Goal: Book appointment/travel/reservation

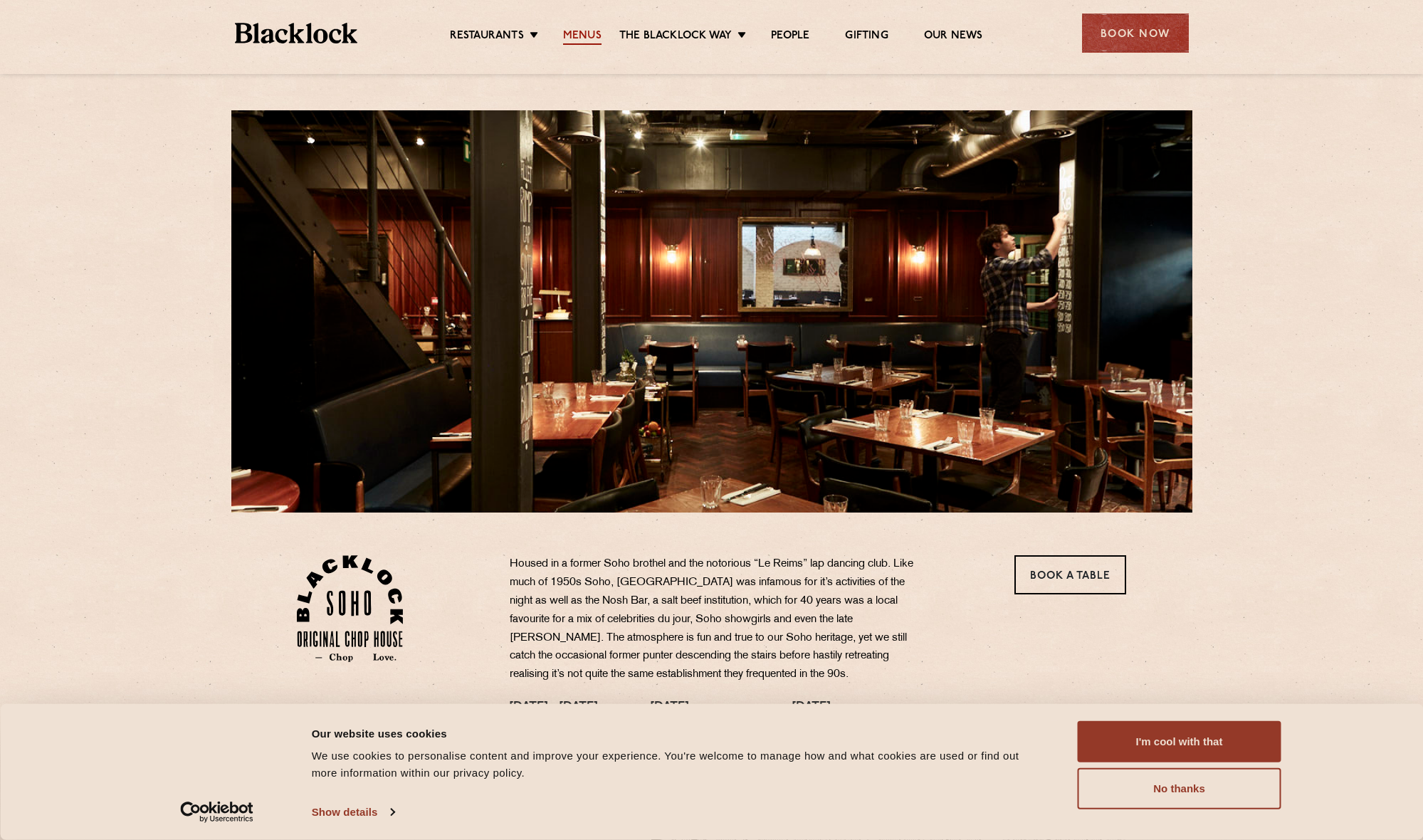
click at [576, 29] on link "Menus" at bounding box center [583, 37] width 39 height 16
click at [573, 31] on link "Menus" at bounding box center [583, 37] width 39 height 16
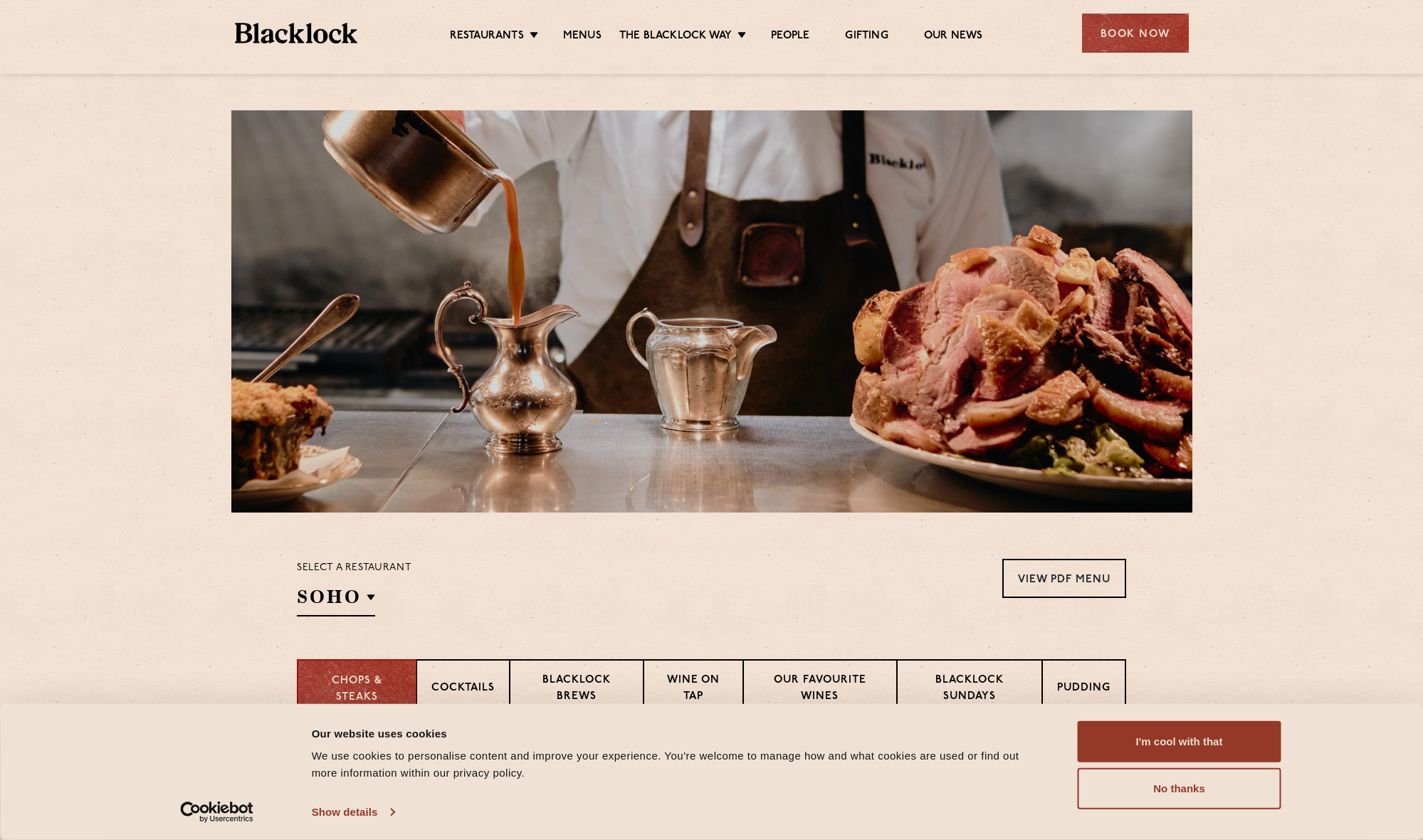
click at [331, 814] on link "Show details" at bounding box center [353, 812] width 83 height 22
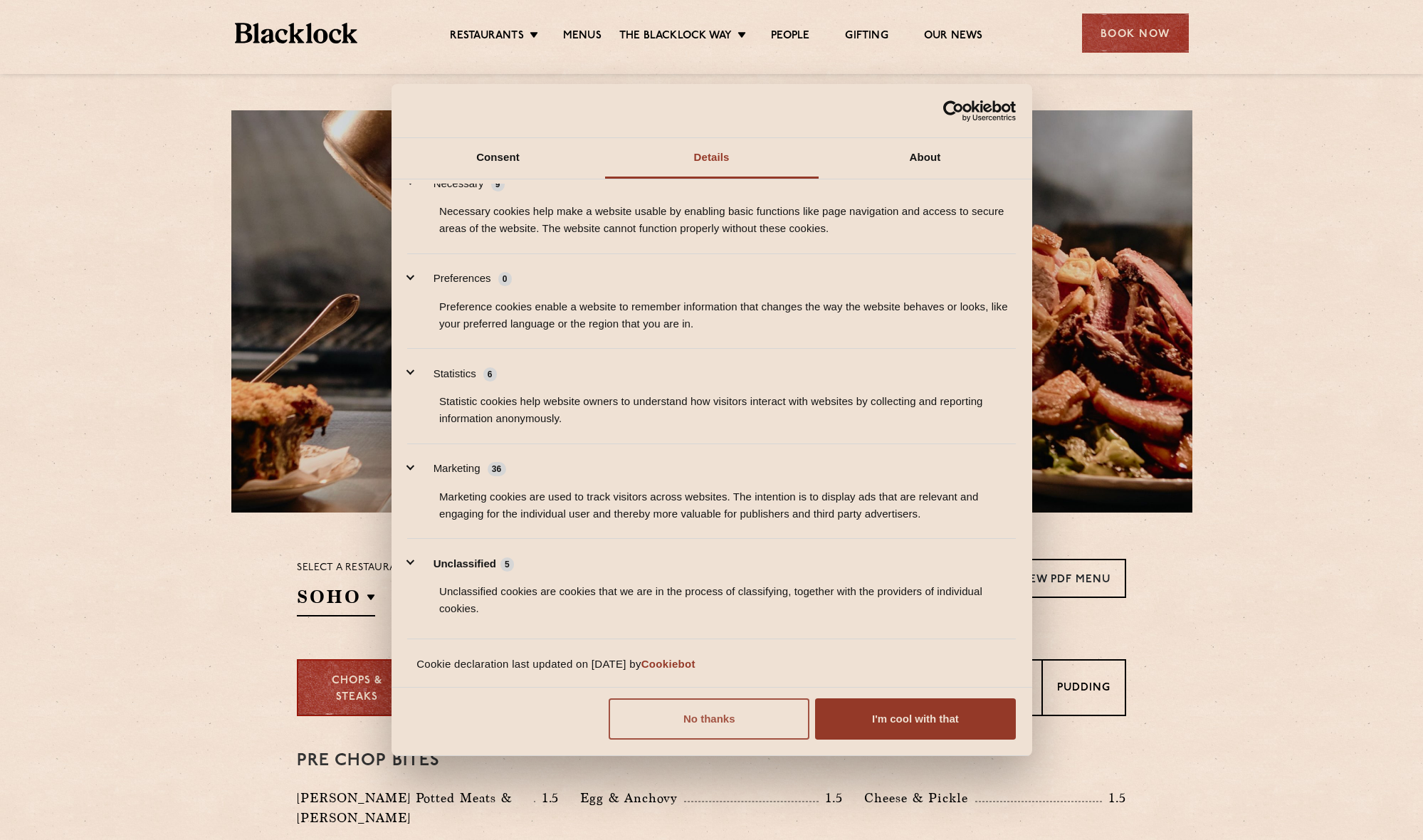
click at [701, 722] on button "No thanks" at bounding box center [709, 718] width 201 height 41
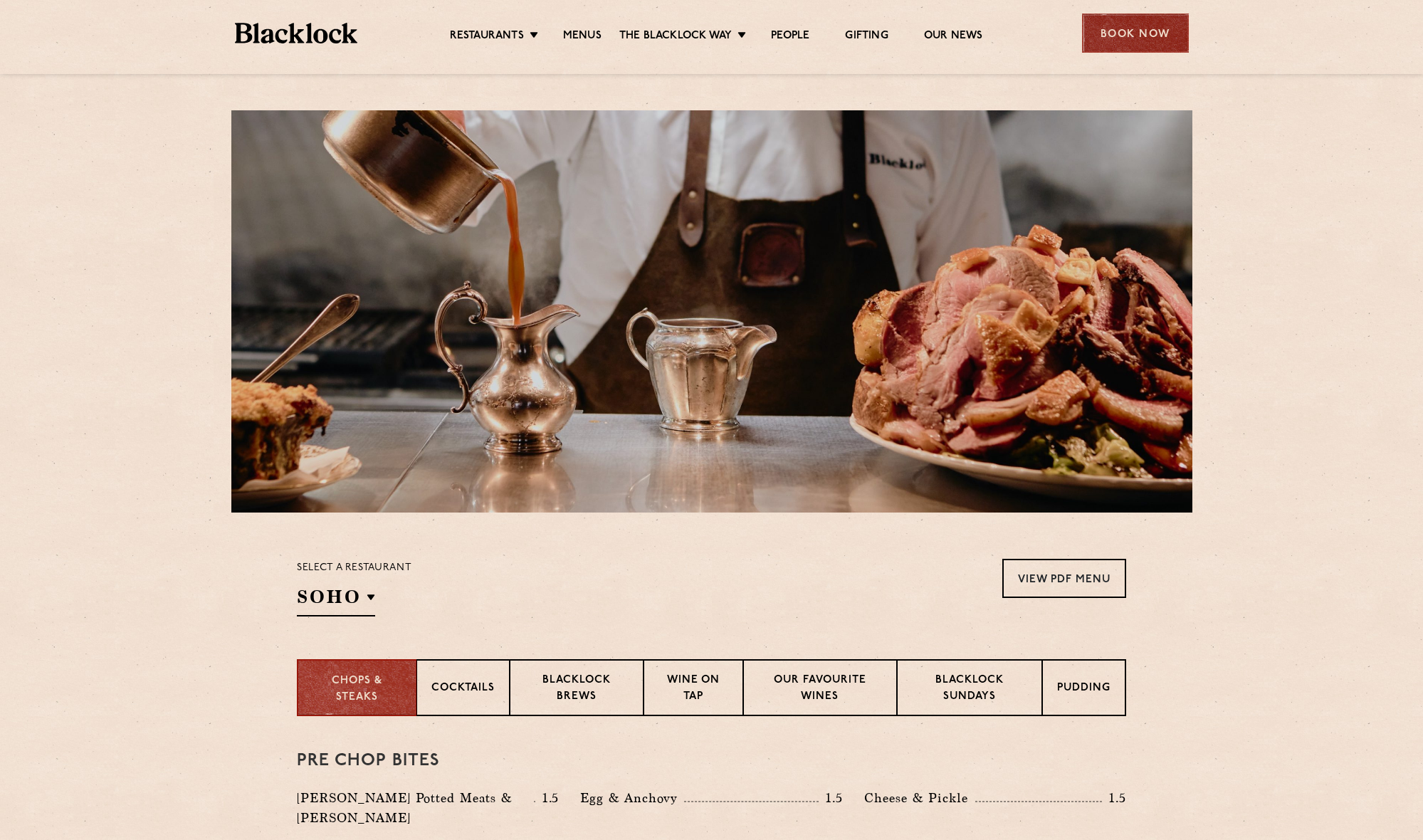
click at [1142, 34] on div "Book Now" at bounding box center [1135, 33] width 107 height 39
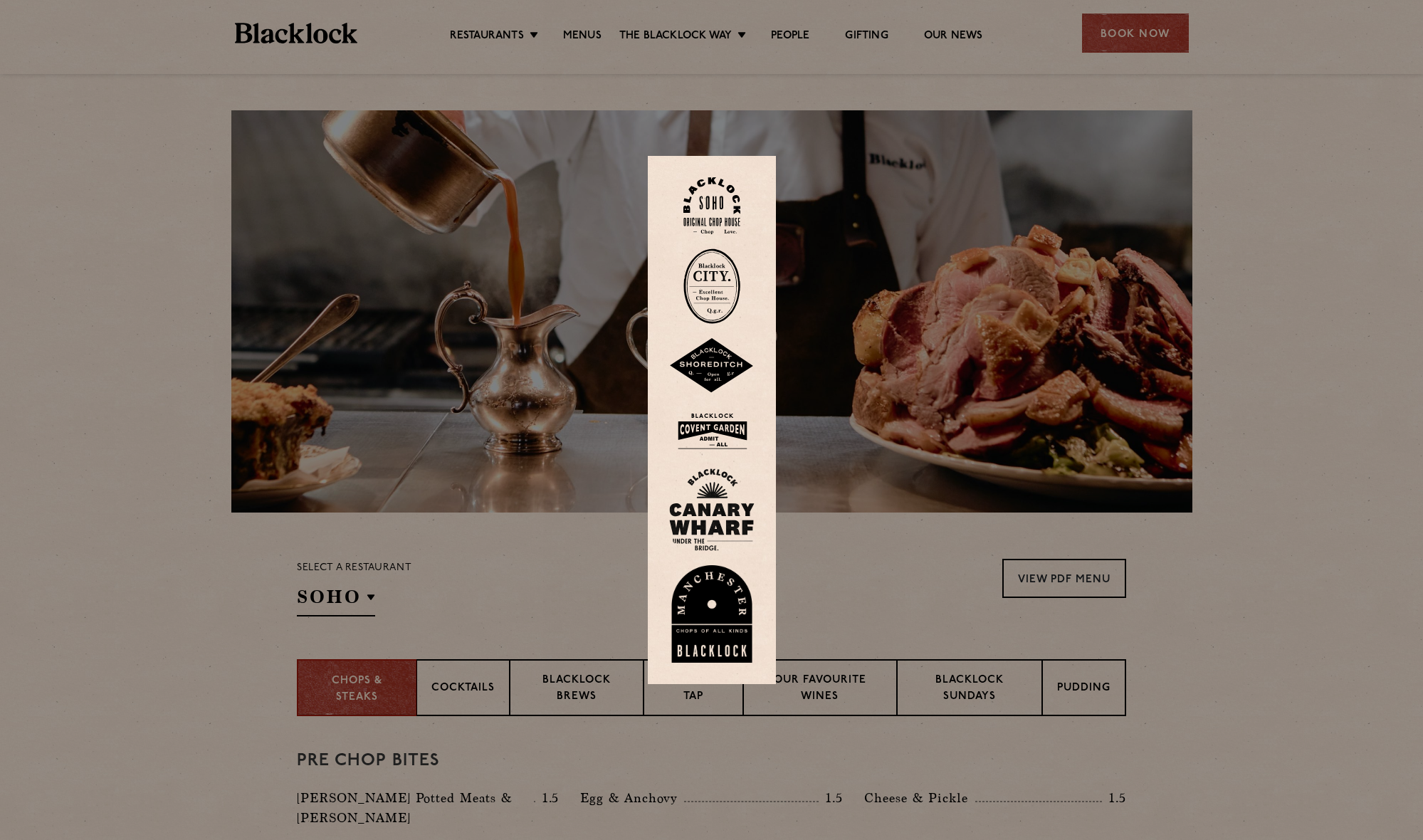
click at [1153, 53] on div at bounding box center [711, 420] width 1423 height 840
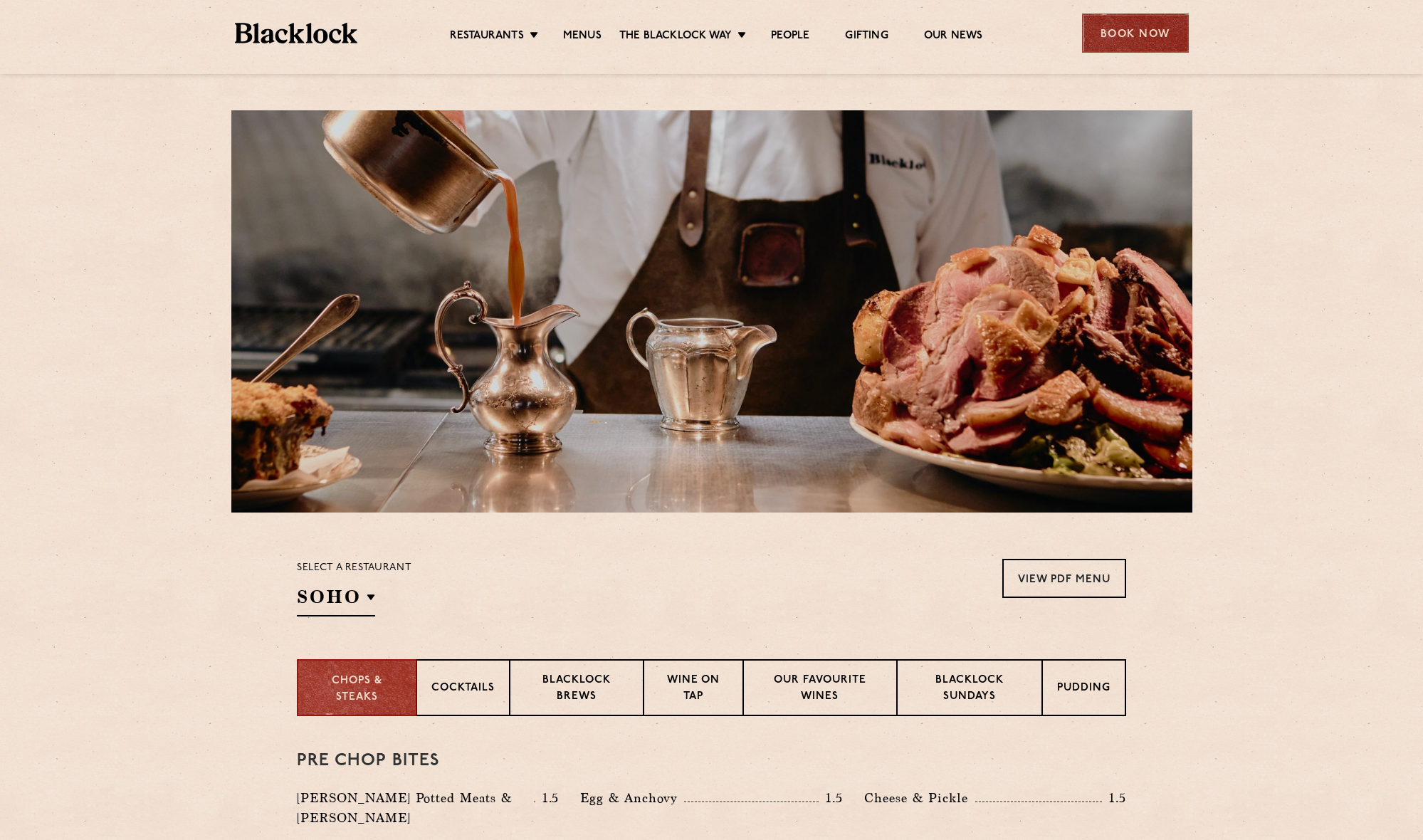
click at [1154, 43] on div "Book Now" at bounding box center [1135, 33] width 107 height 39
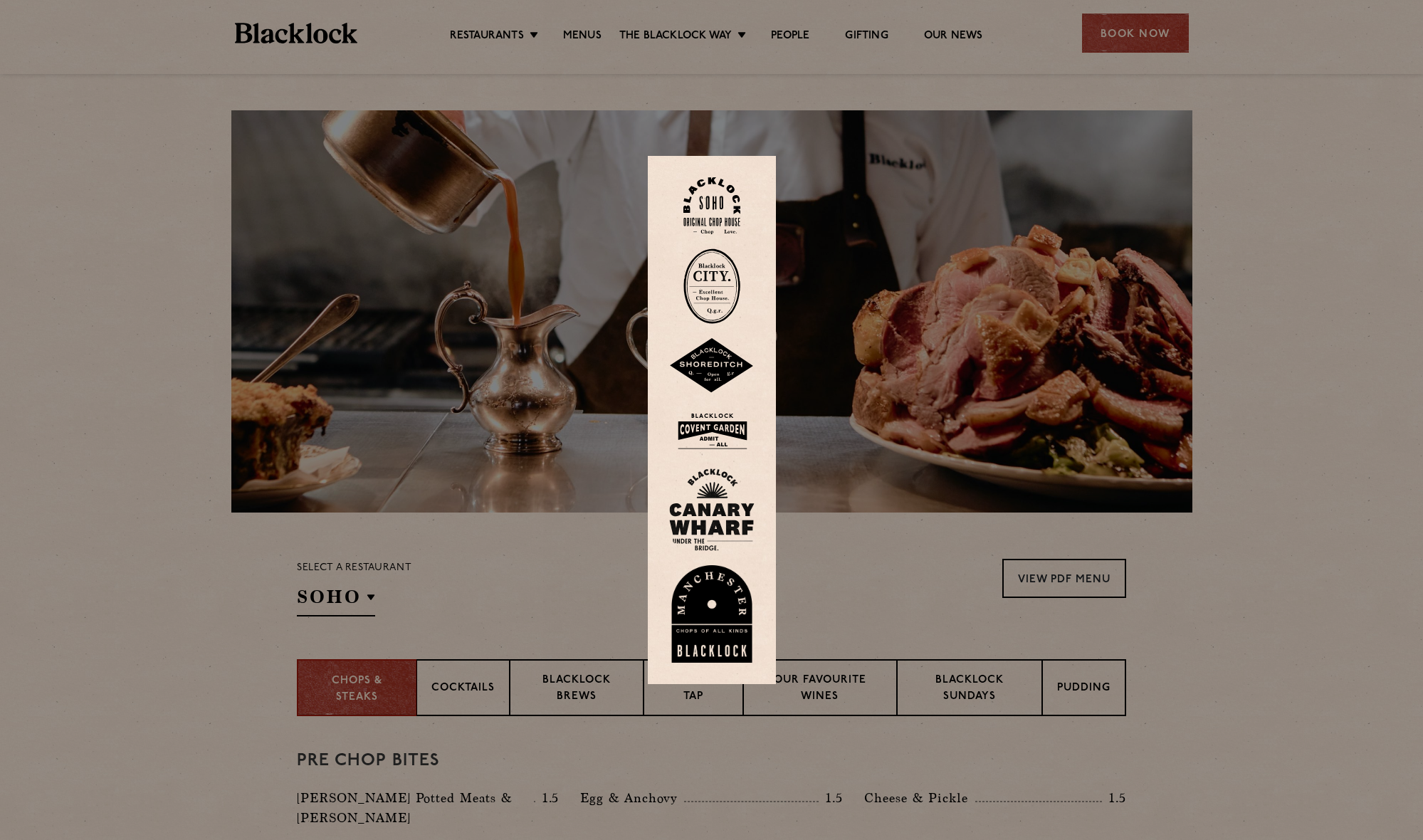
click at [706, 209] on img at bounding box center [712, 206] width 57 height 58
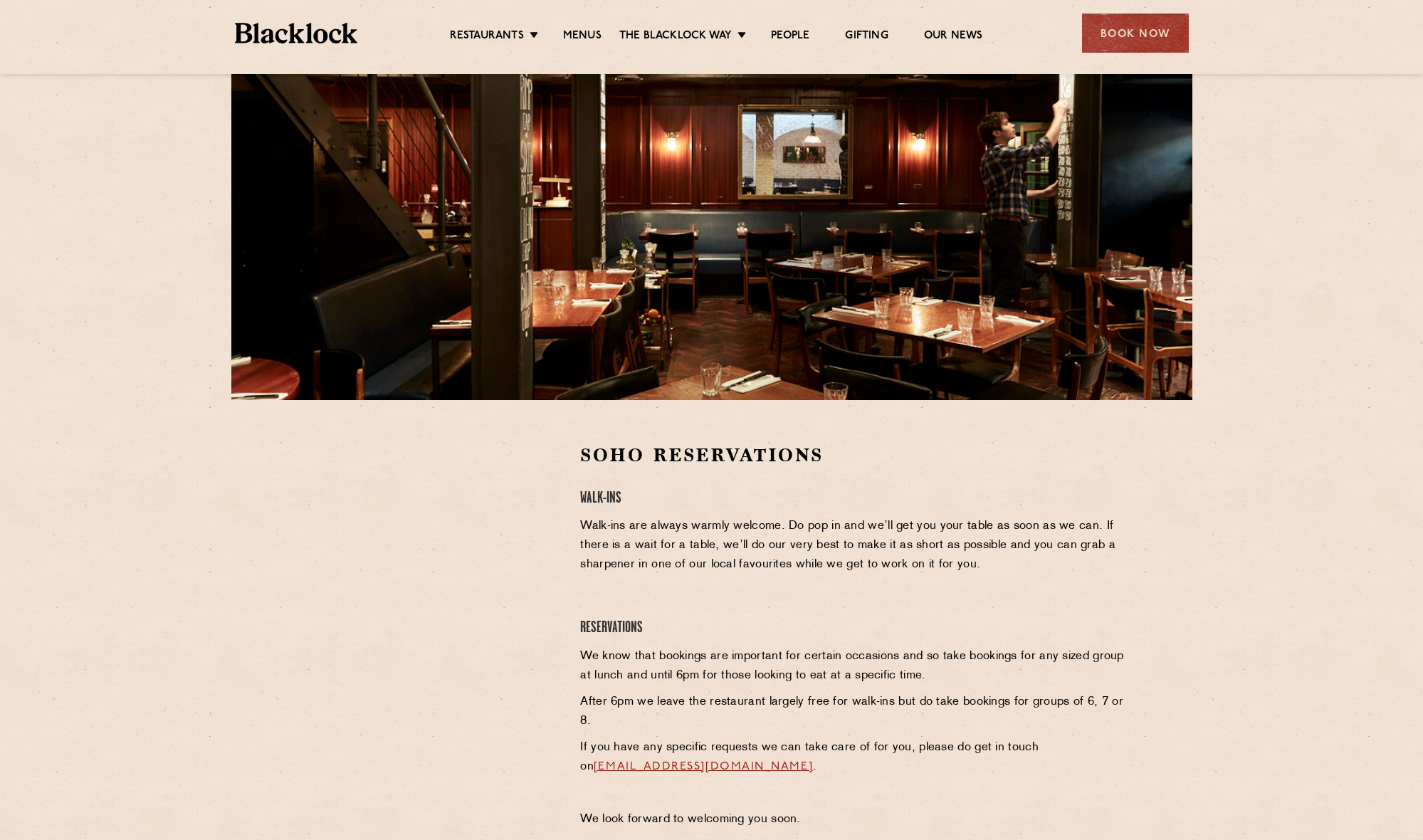
scroll to position [119, 0]
